Goal: Task Accomplishment & Management: Use online tool/utility

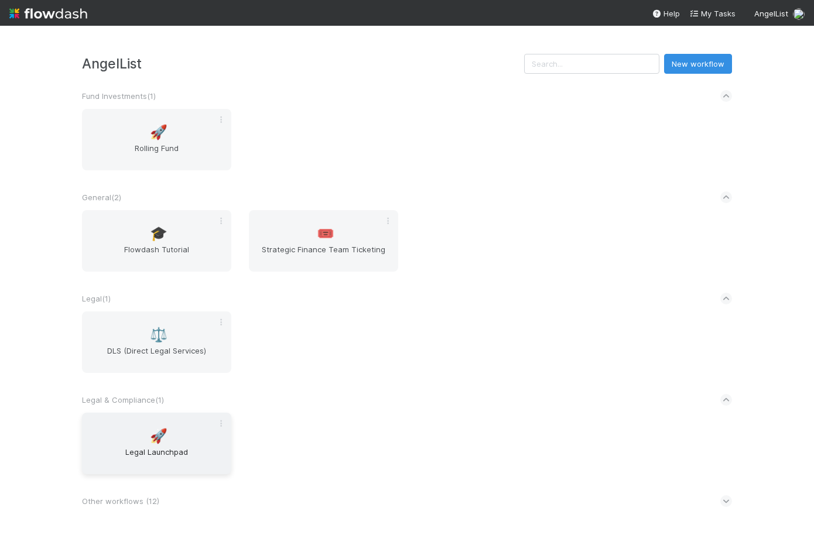
click at [118, 458] on span "Legal Launchpad" at bounding box center [157, 457] width 140 height 23
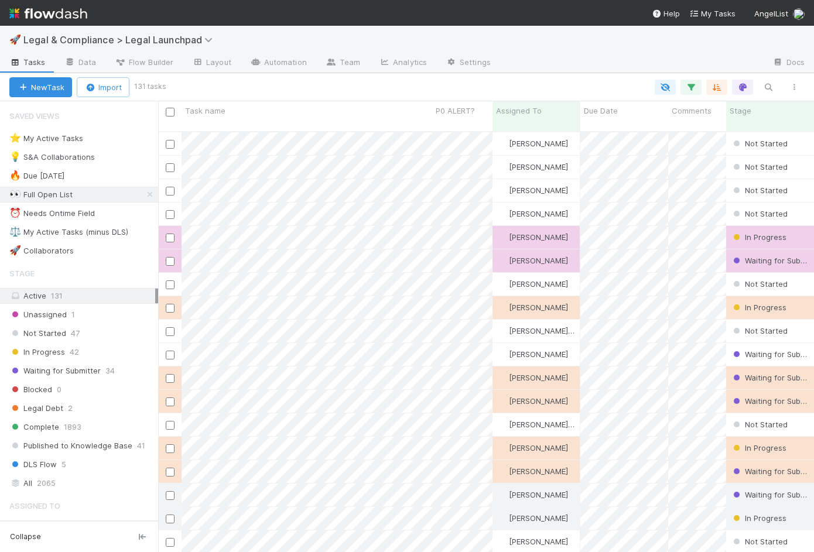
scroll to position [422, 647]
click at [335, 33] on div "🚀 Legal & Compliance > Legal Launchpad" at bounding box center [407, 40] width 814 height 28
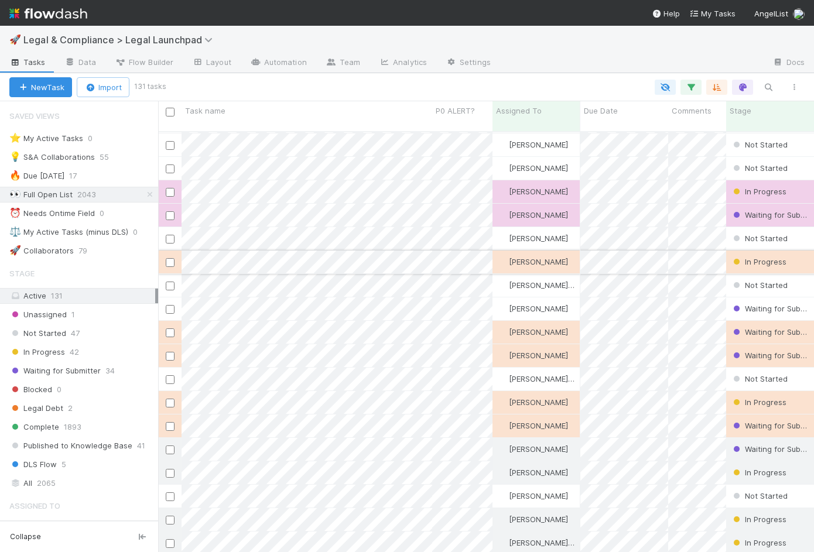
scroll to position [43, 0]
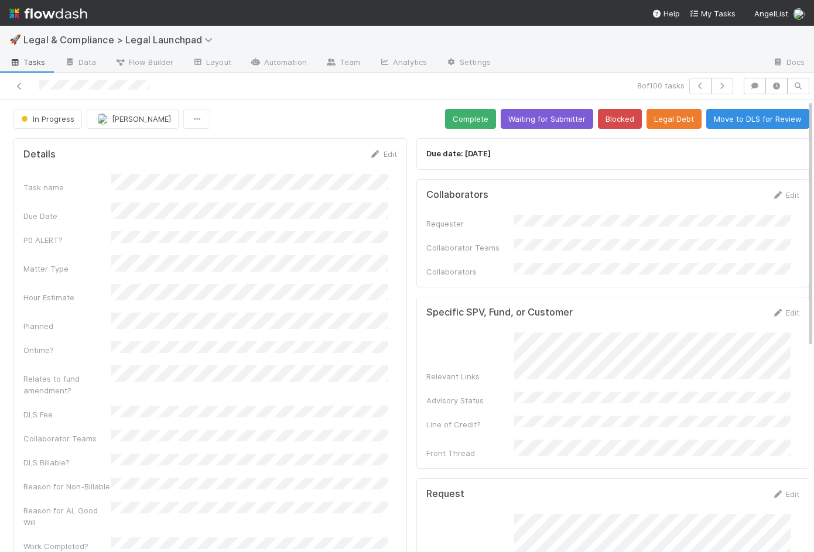
click at [316, 269] on div "Task name Due Date P0 ALERT? Matter Type Hour Estimate Planned Ontime? Relates …" at bounding box center [210, 389] width 374 height 431
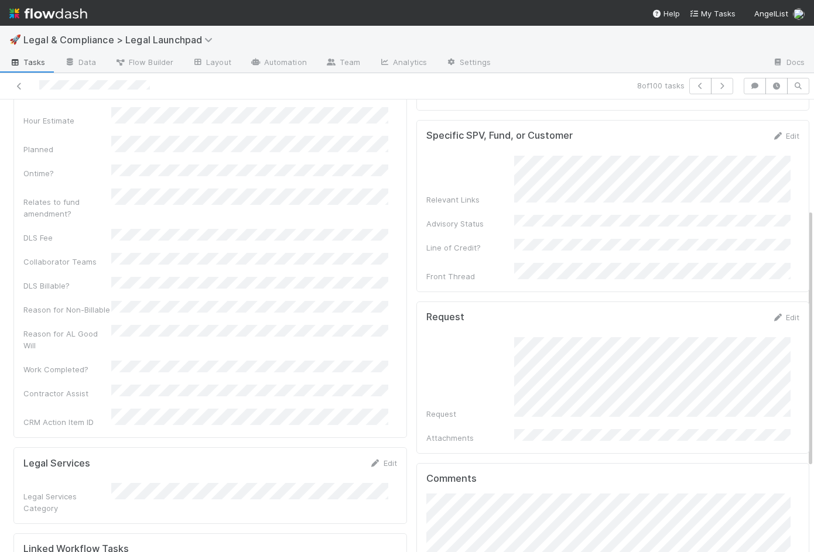
scroll to position [176, 0]
